Goal: Check status: Check status

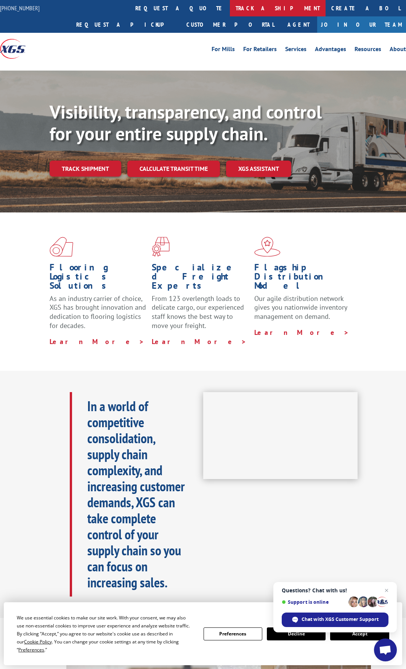
click at [230, 7] on link "track a shipment" at bounding box center [278, 8] width 96 height 16
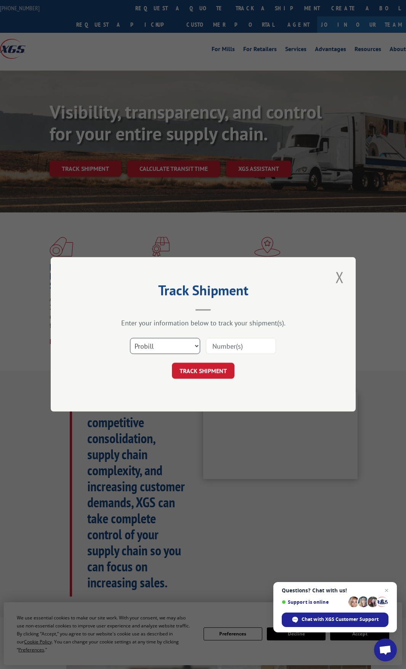
click at [199, 347] on select "Select category... Probill BOL PO" at bounding box center [165, 346] width 70 height 16
click at [130, 338] on select "Select category... Probill BOL PO" at bounding box center [165, 346] width 70 height 16
click at [194, 348] on select "Select category... Probill BOL PO" at bounding box center [165, 346] width 70 height 16
select select "probill"
click at [130, 338] on select "Select category... Probill BOL PO" at bounding box center [165, 346] width 70 height 16
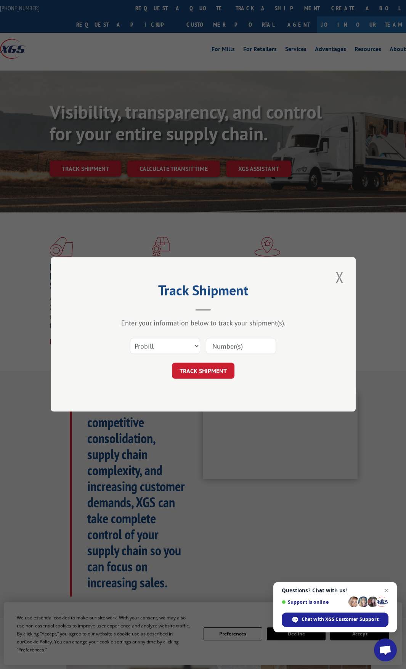
click at [223, 348] on input at bounding box center [241, 346] width 70 height 16
paste input "17505840"
type input "17505840"
click at [195, 368] on button "TRACK SHIPMENT" at bounding box center [203, 371] width 63 height 16
